Goal: Transaction & Acquisition: Obtain resource

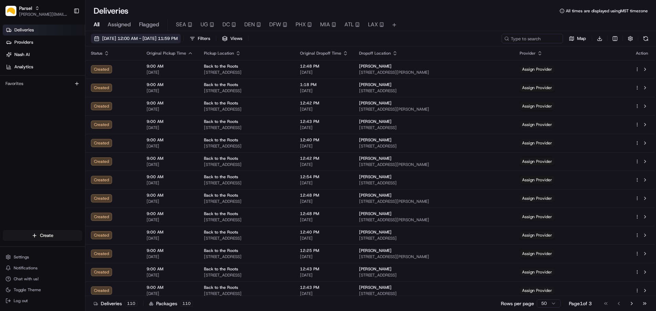
click at [135, 38] on span "[DATE] 12:00 AM - [DATE] 11:59 PM" at bounding box center [139, 39] width 75 height 6
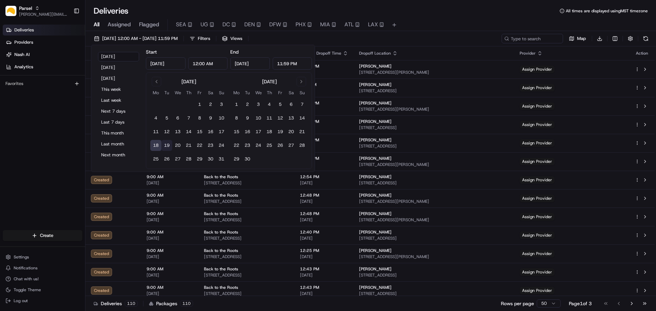
click at [168, 143] on button "19" at bounding box center [166, 145] width 11 height 11
type input "[DATE]"
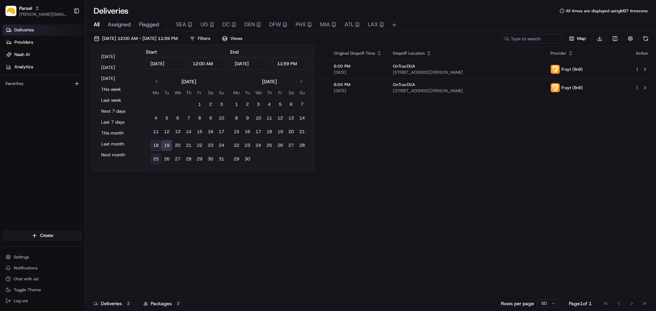
click at [154, 156] on button "25" at bounding box center [155, 159] width 11 height 11
click at [164, 146] on button "19" at bounding box center [166, 145] width 11 height 11
click at [221, 145] on button "24" at bounding box center [221, 145] width 11 height 11
type input "[DATE]"
click at [150, 147] on div "[DATE] Mo Tu We Th Fr Sa Su 1 2 3 4 5 6 7 8 9 10 11 12 13 14 15 16 17 18 19 20 …" at bounding box center [229, 120] width 166 height 97
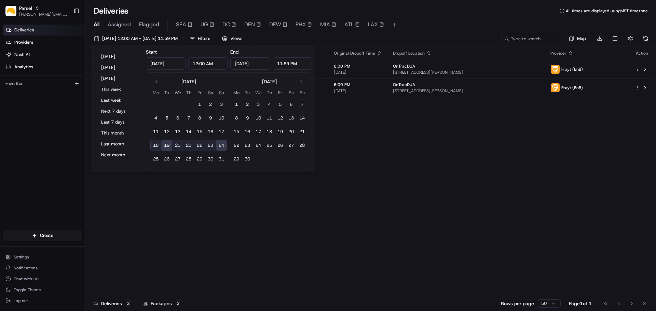
click at [155, 146] on button "18" at bounding box center [155, 145] width 11 height 11
type input "[DATE]"
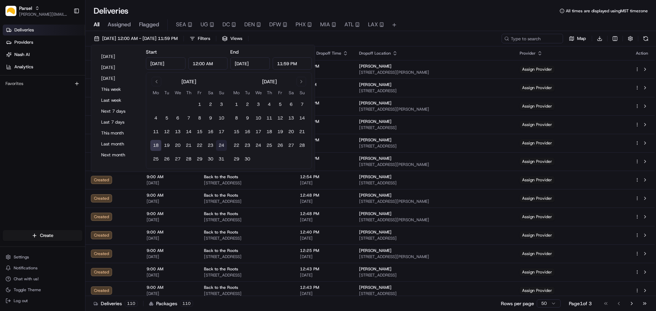
click at [223, 147] on button "24" at bounding box center [221, 145] width 11 height 11
type input "[DATE]"
click at [365, 38] on div "[DATE] 12:00 AM - [DATE] 11:59 PM Filters Views Map Download" at bounding box center [370, 40] width 571 height 13
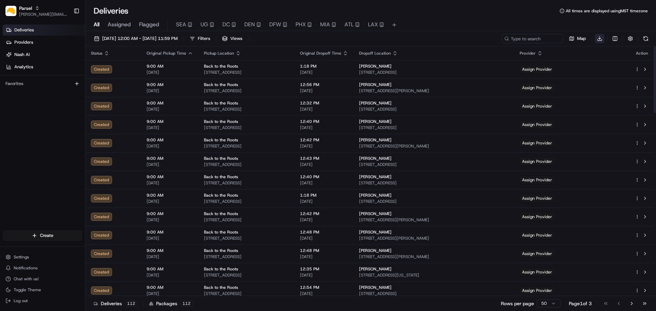
click at [598, 37] on html "Parsel [EMAIL_ADDRESS][PERSON_NAME][DOMAIN_NAME] Toggle Sidebar Deliveries Prov…" at bounding box center [328, 155] width 656 height 311
click at [580, 67] on div "Completed Report" at bounding box center [599, 64] width 81 height 12
click at [492, 13] on div "Deliveries All times are displayed using MST timezone" at bounding box center [370, 10] width 571 height 11
click at [601, 38] on html "Parsel [EMAIL_ADDRESS][PERSON_NAME][DOMAIN_NAME] Toggle Sidebar Deliveries Prov…" at bounding box center [328, 155] width 656 height 311
click at [586, 63] on span "Completed Report" at bounding box center [579, 63] width 34 height 5
